Goal: Find contact information: Find contact information

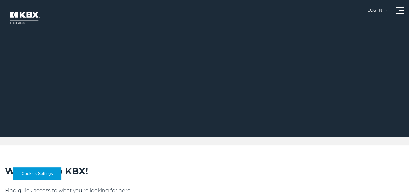
click at [397, 7] on div at bounding box center [207, 68] width 414 height 137
click at [400, 12] on div at bounding box center [400, 10] width 8 height 6
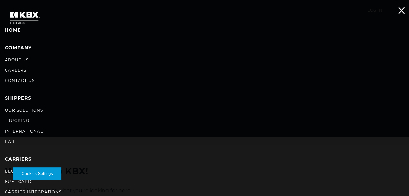
click at [26, 79] on link "Contact Us" at bounding box center [20, 80] width 30 height 5
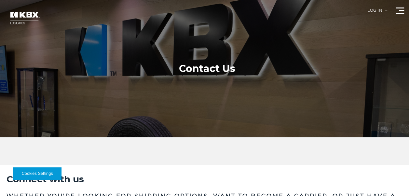
click at [405, 7] on div at bounding box center [207, 68] width 414 height 137
click at [399, 13] on span at bounding box center [400, 13] width 8 height 1
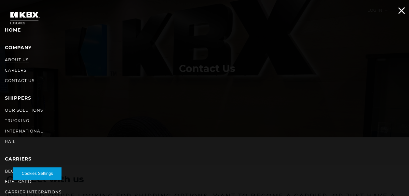
click at [16, 61] on link "About Us" at bounding box center [17, 59] width 24 height 5
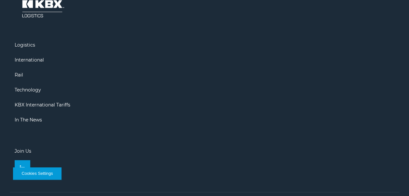
scroll to position [1099, 0]
